Goal: Information Seeking & Learning: Learn about a topic

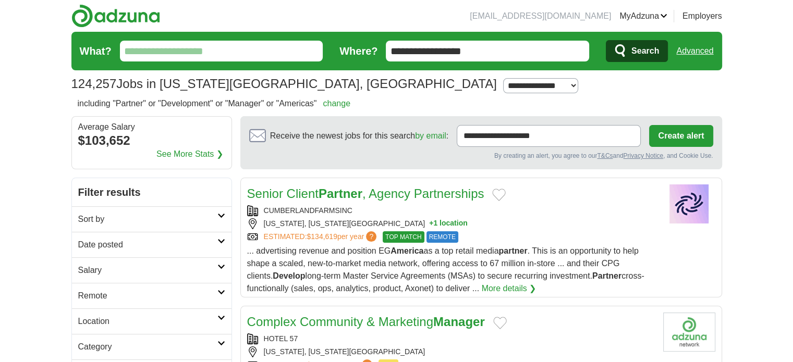
click at [220, 218] on link "Sort by" at bounding box center [152, 219] width 160 height 26
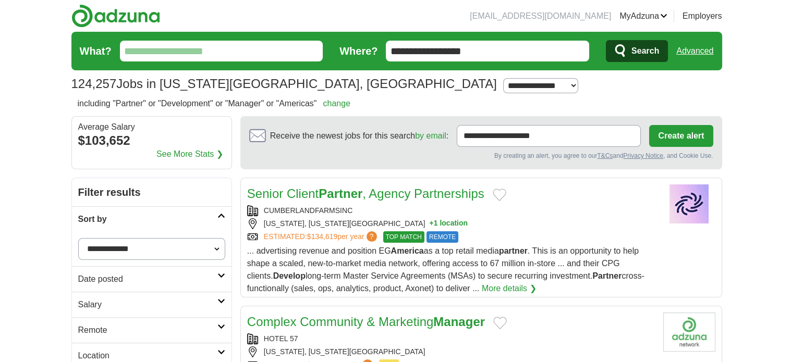
click at [215, 252] on select "**********" at bounding box center [151, 249] width 147 height 22
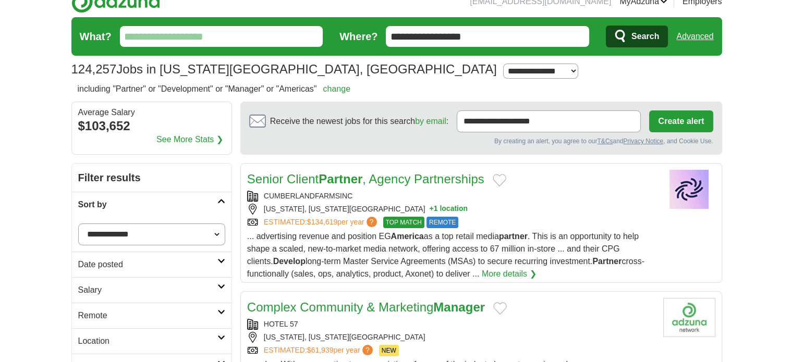
scroll to position [15, 0]
drag, startPoint x: 509, startPoint y: 43, endPoint x: 461, endPoint y: 42, distance: 47.5
click at [461, 42] on input "**********" at bounding box center [487, 36] width 203 height 21
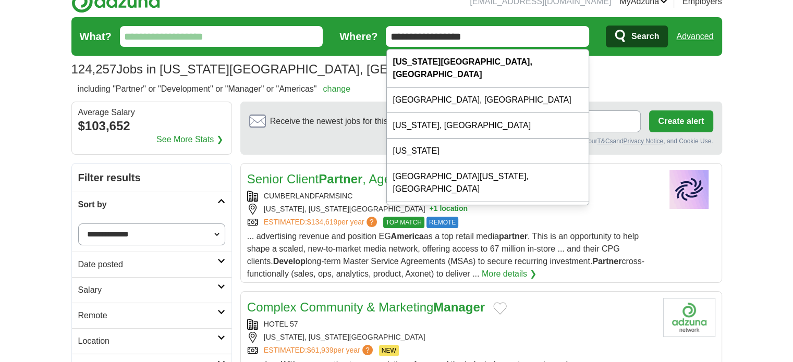
click at [503, 70] on select "**********" at bounding box center [540, 71] width 75 height 15
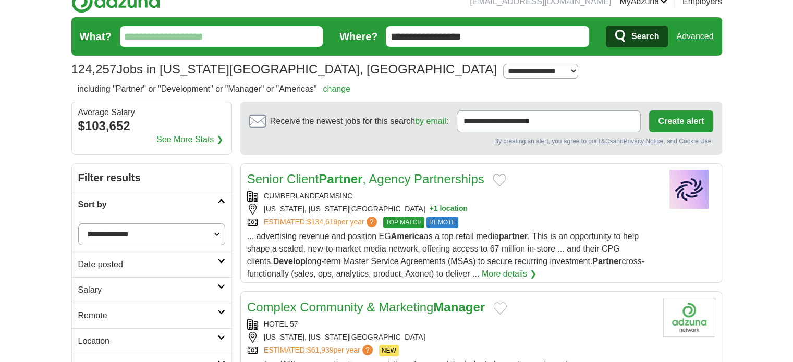
click at [223, 68] on h1 "124,257 Jobs in New York City, NY" at bounding box center [283, 69] width 425 height 14
click at [681, 37] on link "Advanced" at bounding box center [694, 36] width 37 height 21
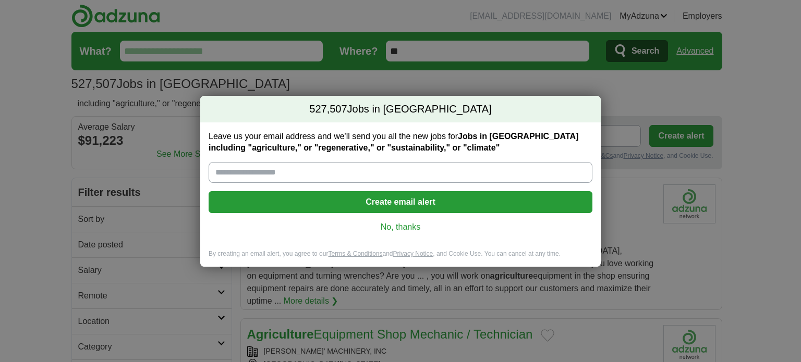
click at [394, 229] on link "No, thanks" at bounding box center [400, 227] width 367 height 11
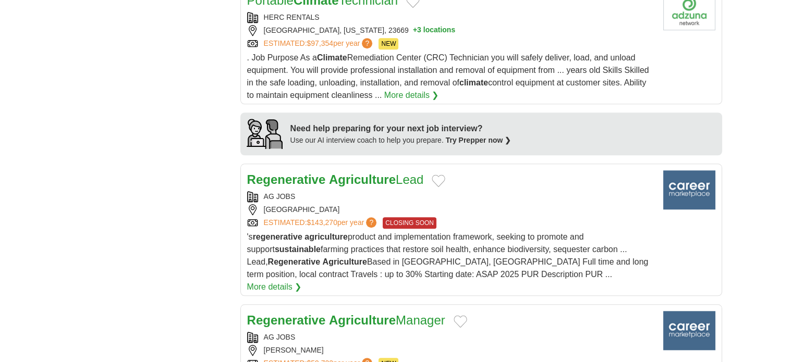
scroll to position [959, 0]
click at [302, 281] on link "More details ❯" at bounding box center [274, 287] width 55 height 13
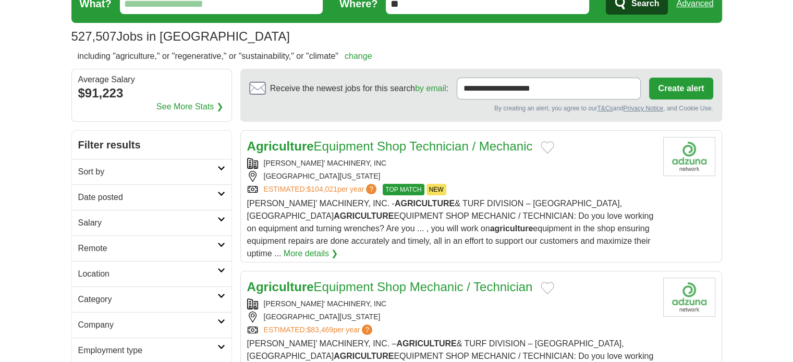
scroll to position [0, 0]
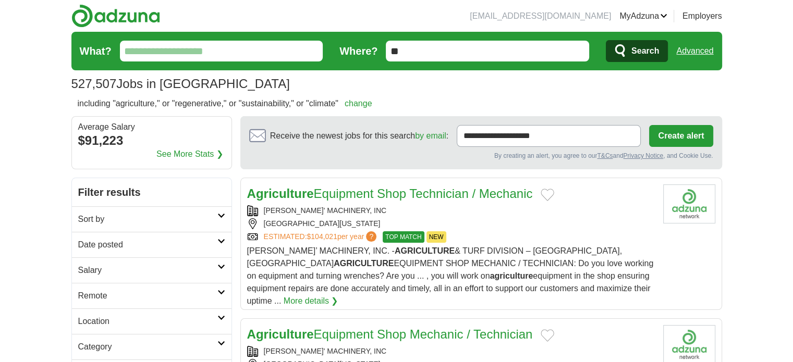
click at [360, 103] on link "change" at bounding box center [359, 103] width 28 height 9
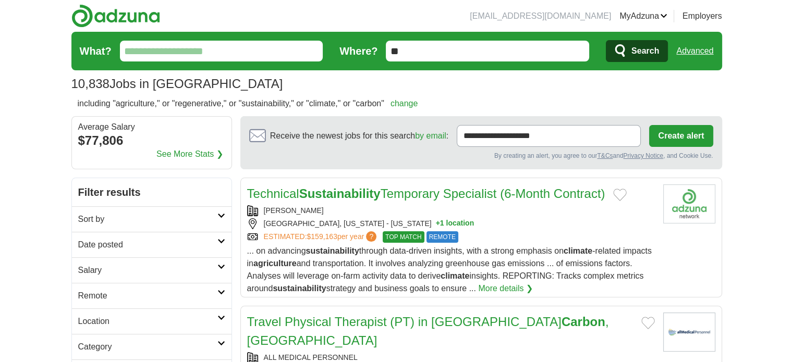
click at [402, 105] on link "change" at bounding box center [404, 103] width 28 height 9
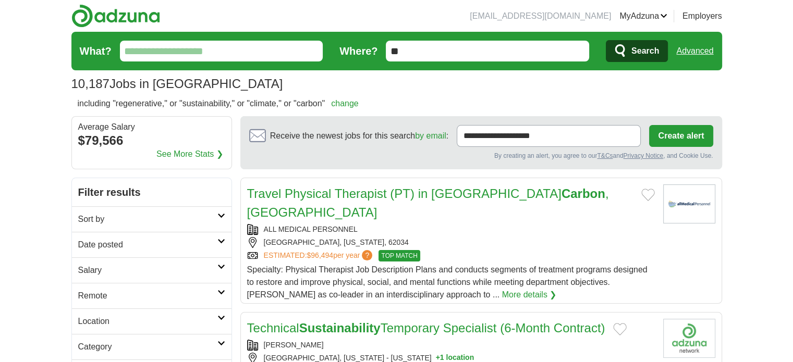
click at [349, 102] on link "change" at bounding box center [345, 103] width 28 height 9
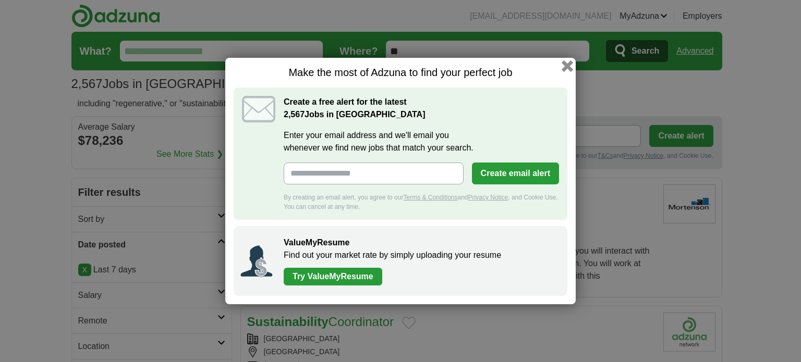
click at [567, 67] on button "button" at bounding box center [566, 65] width 11 height 11
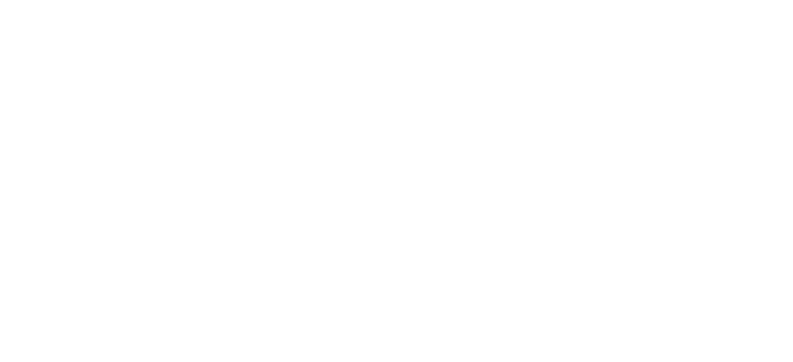
scroll to position [6993, 0]
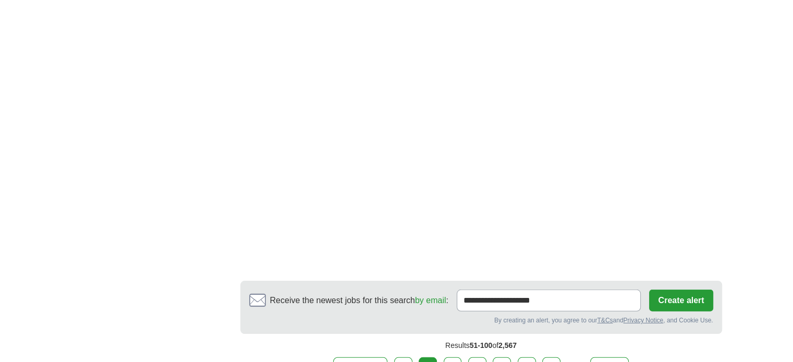
scroll to position [6892, 0]
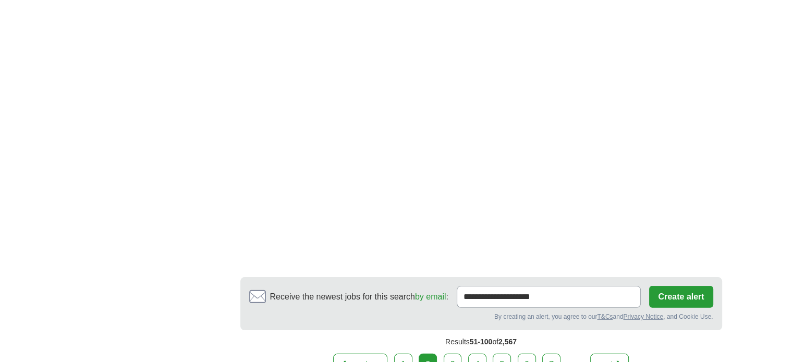
click at [460, 354] on link "3" at bounding box center [453, 365] width 18 height 22
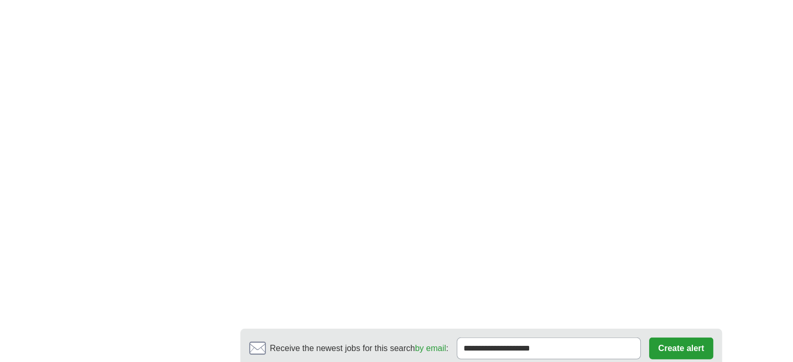
scroll to position [6545, 0]
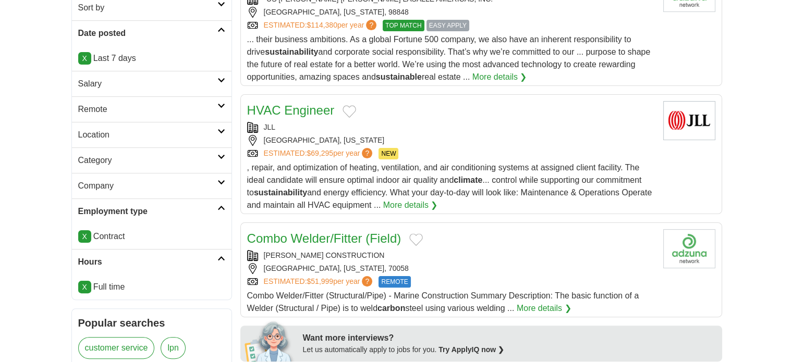
scroll to position [210, 0]
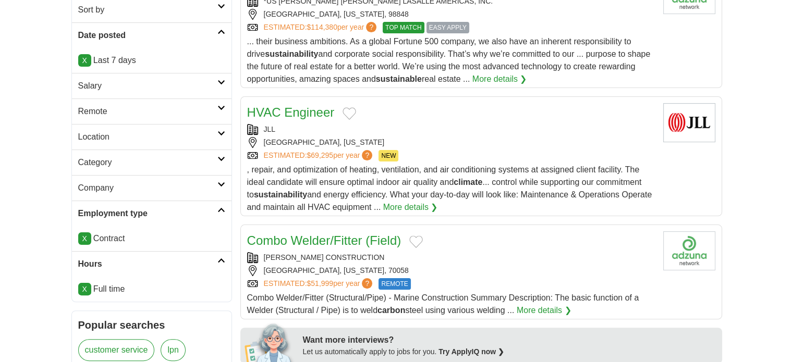
click at [221, 154] on link "Category" at bounding box center [152, 163] width 160 height 26
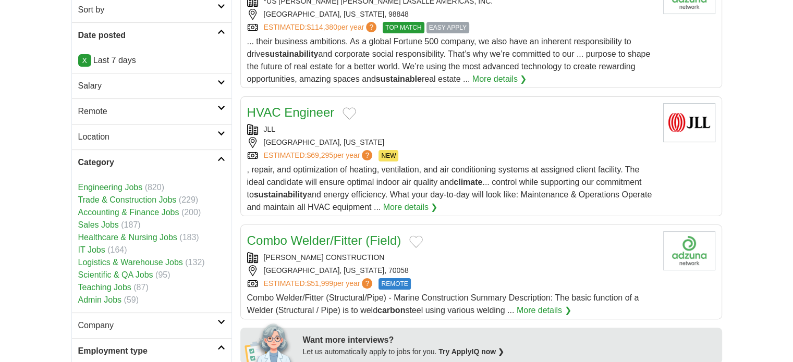
click at [98, 223] on link "Sales Jobs" at bounding box center [98, 224] width 41 height 9
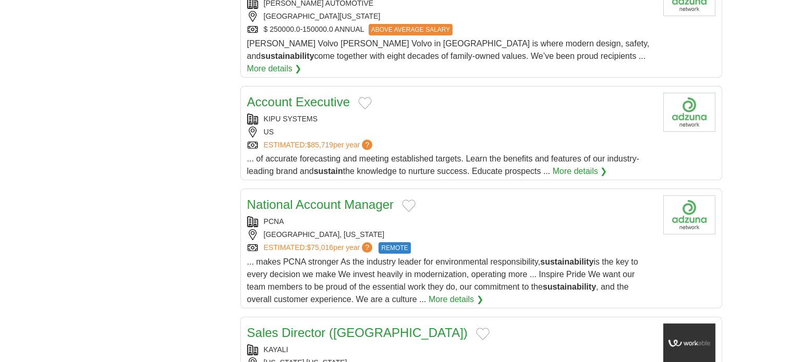
scroll to position [3353, 0]
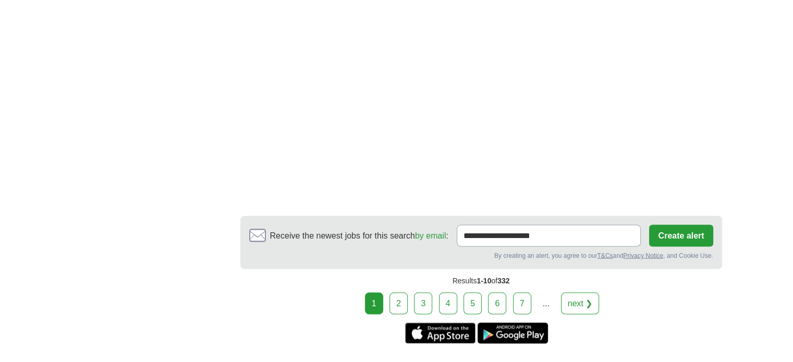
scroll to position [1898, 0]
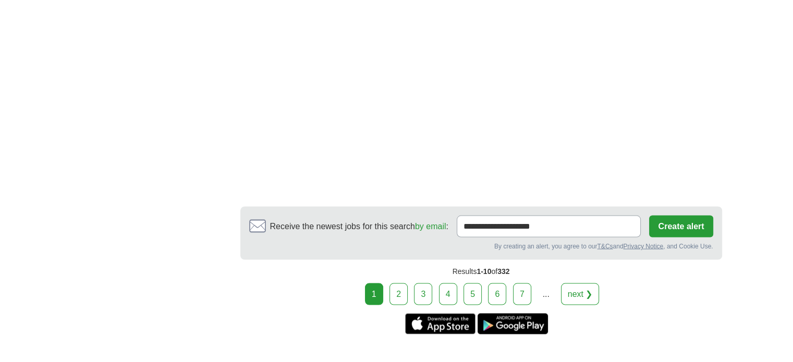
click at [398, 283] on link "2" at bounding box center [398, 294] width 18 height 22
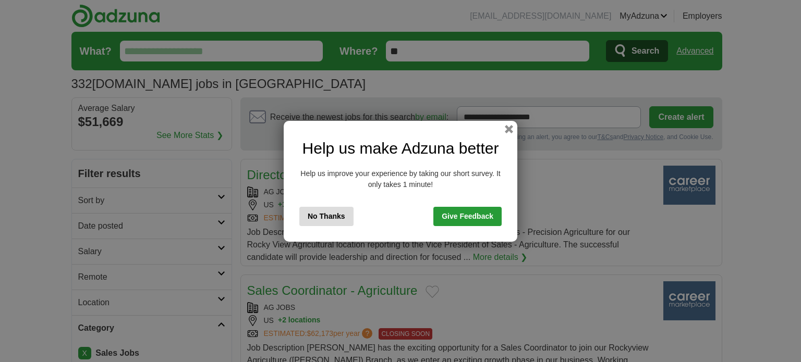
click at [504, 129] on div "Help us make Adzuna better Help us improve your experience by taking our short …" at bounding box center [401, 181] width 234 height 121
click at [507, 128] on button "button" at bounding box center [508, 128] width 11 height 11
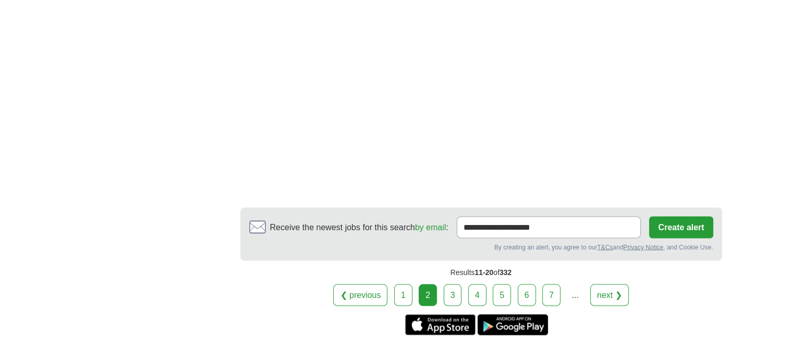
scroll to position [1847, 0]
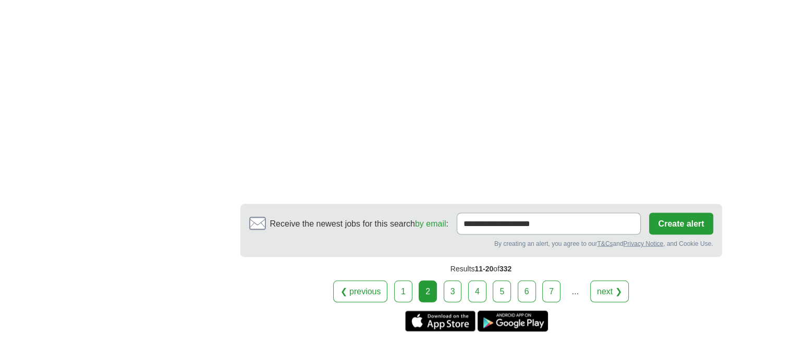
click at [451, 280] on link "3" at bounding box center [453, 291] width 18 height 22
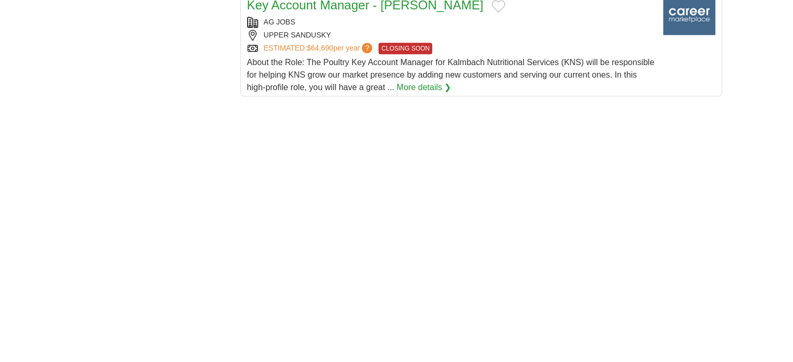
scroll to position [1338, 0]
